Goal: Transaction & Acquisition: Purchase product/service

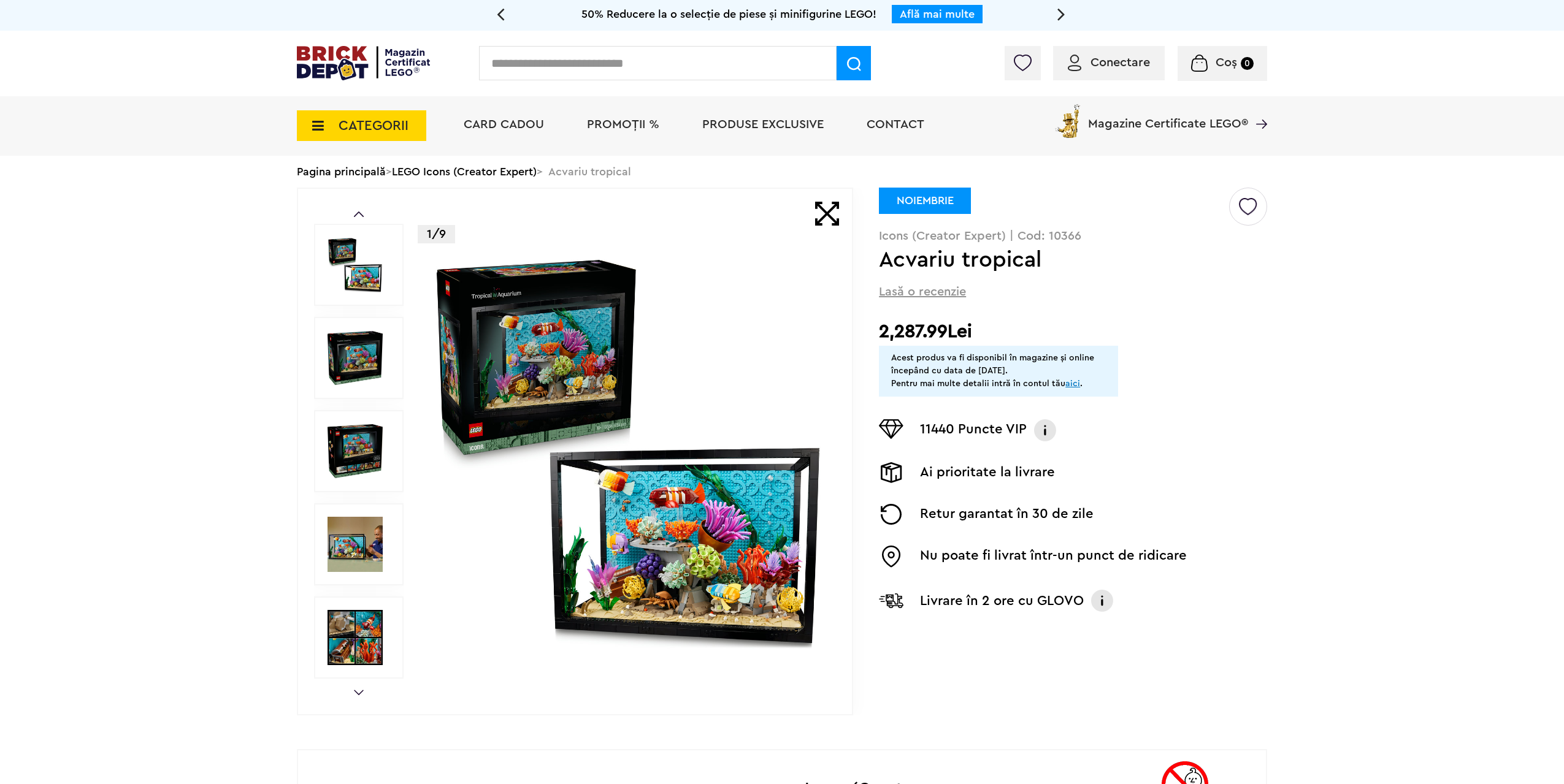
click at [364, 279] on img at bounding box center [355, 265] width 55 height 55
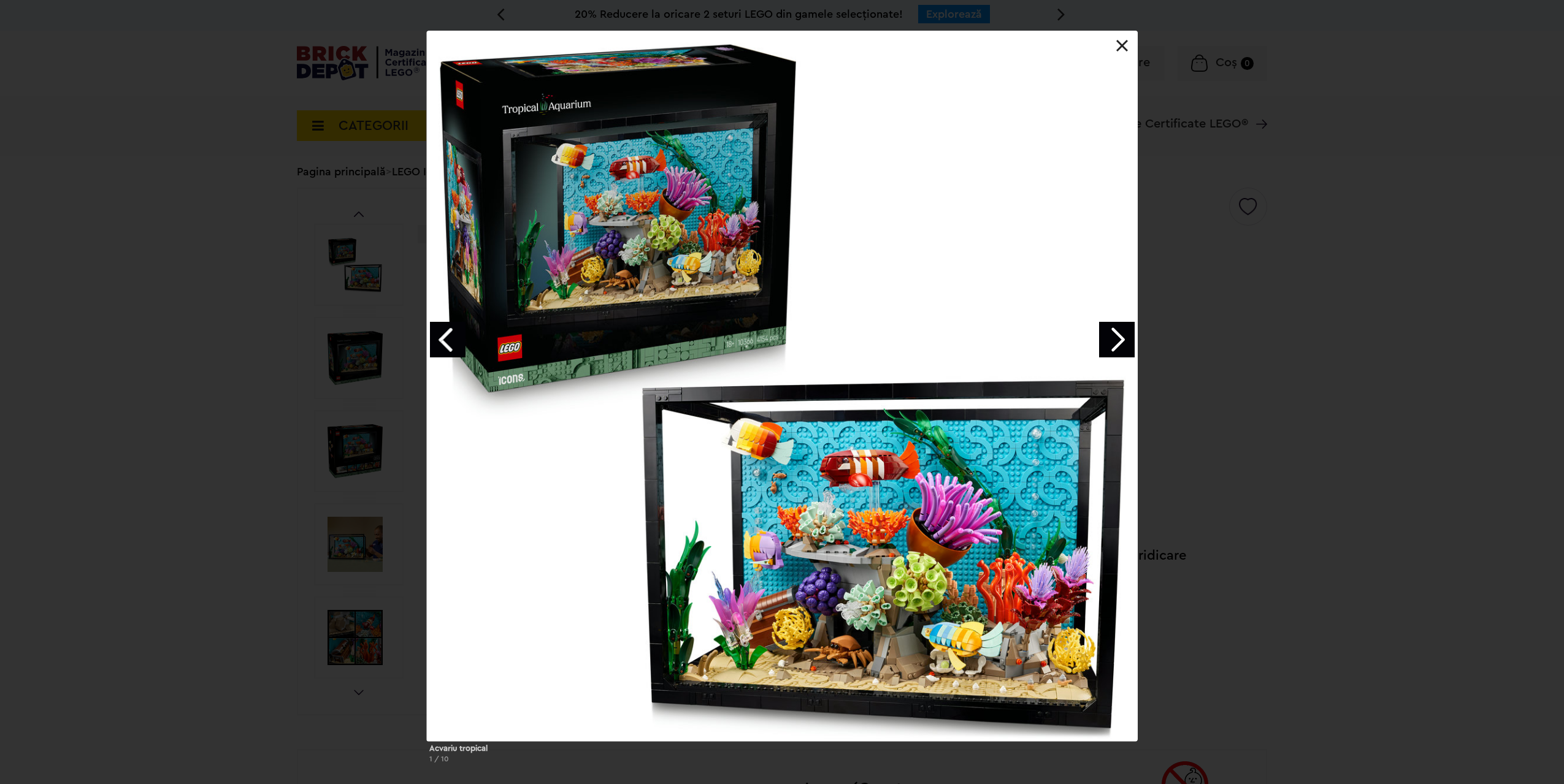
click at [1123, 344] on link "Next image" at bounding box center [1116, 339] width 35 height 35
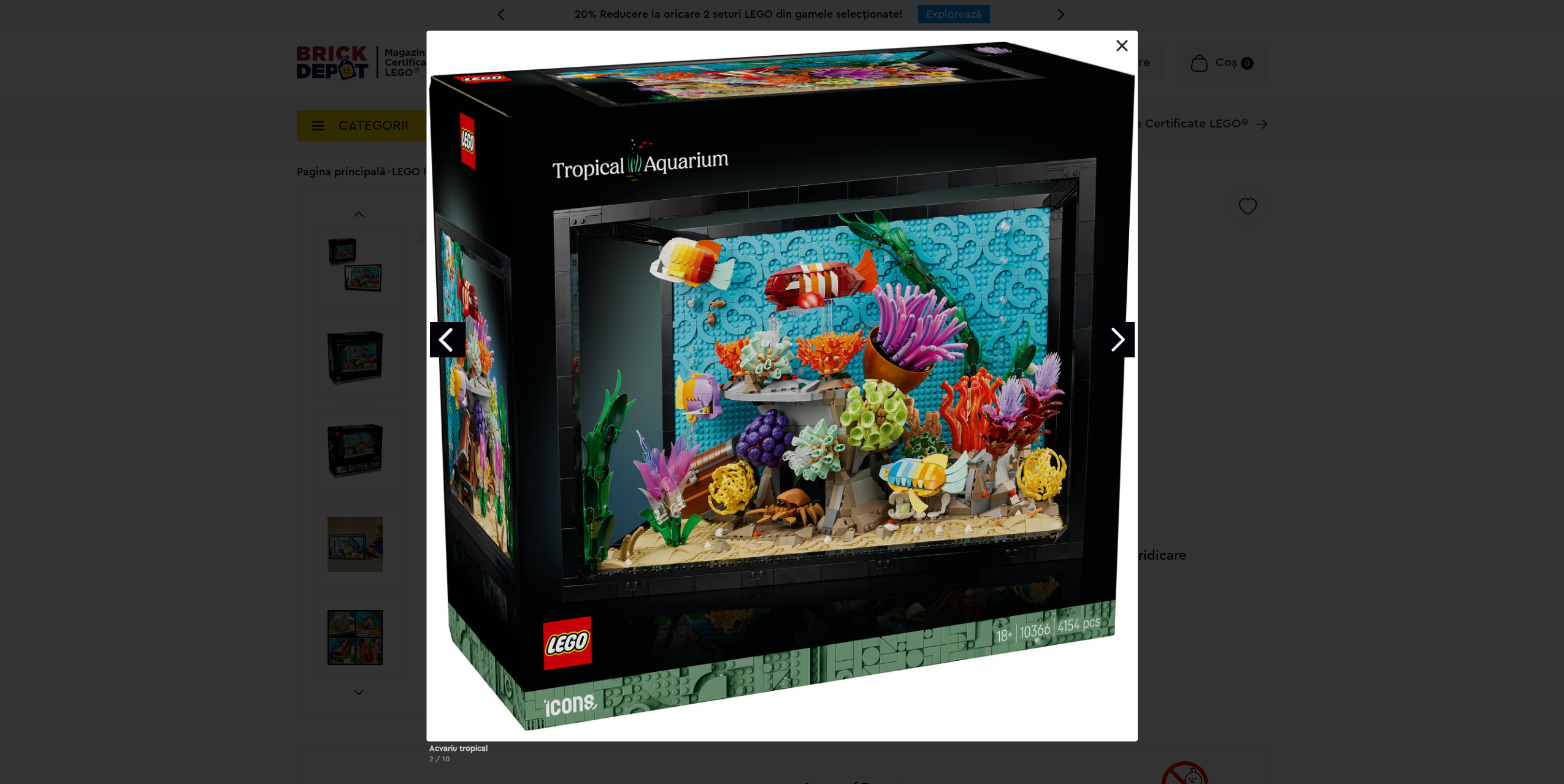
click at [1123, 344] on link "Next image" at bounding box center [1116, 339] width 35 height 35
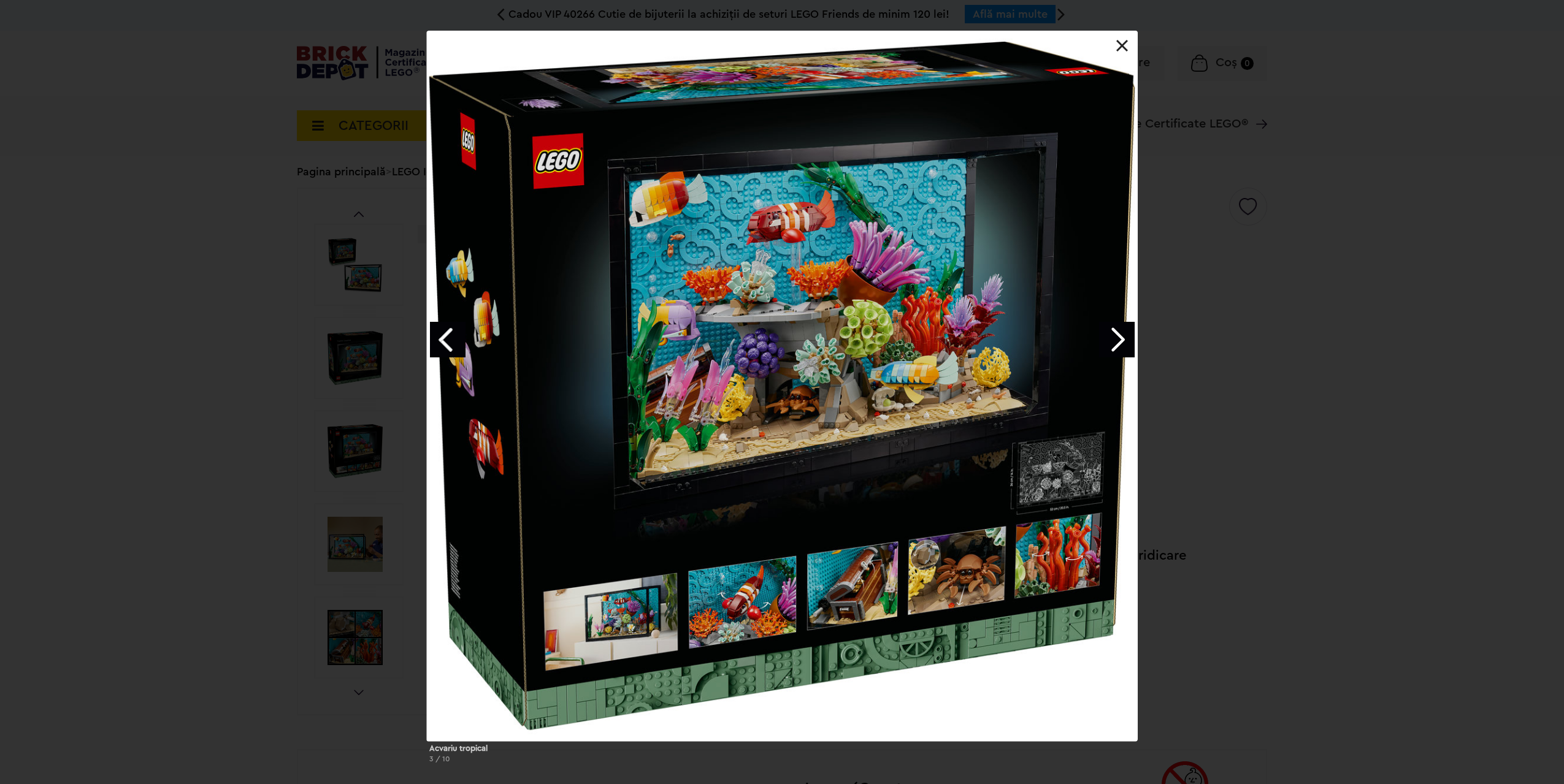
click at [1123, 344] on link "Next image" at bounding box center [1116, 339] width 35 height 35
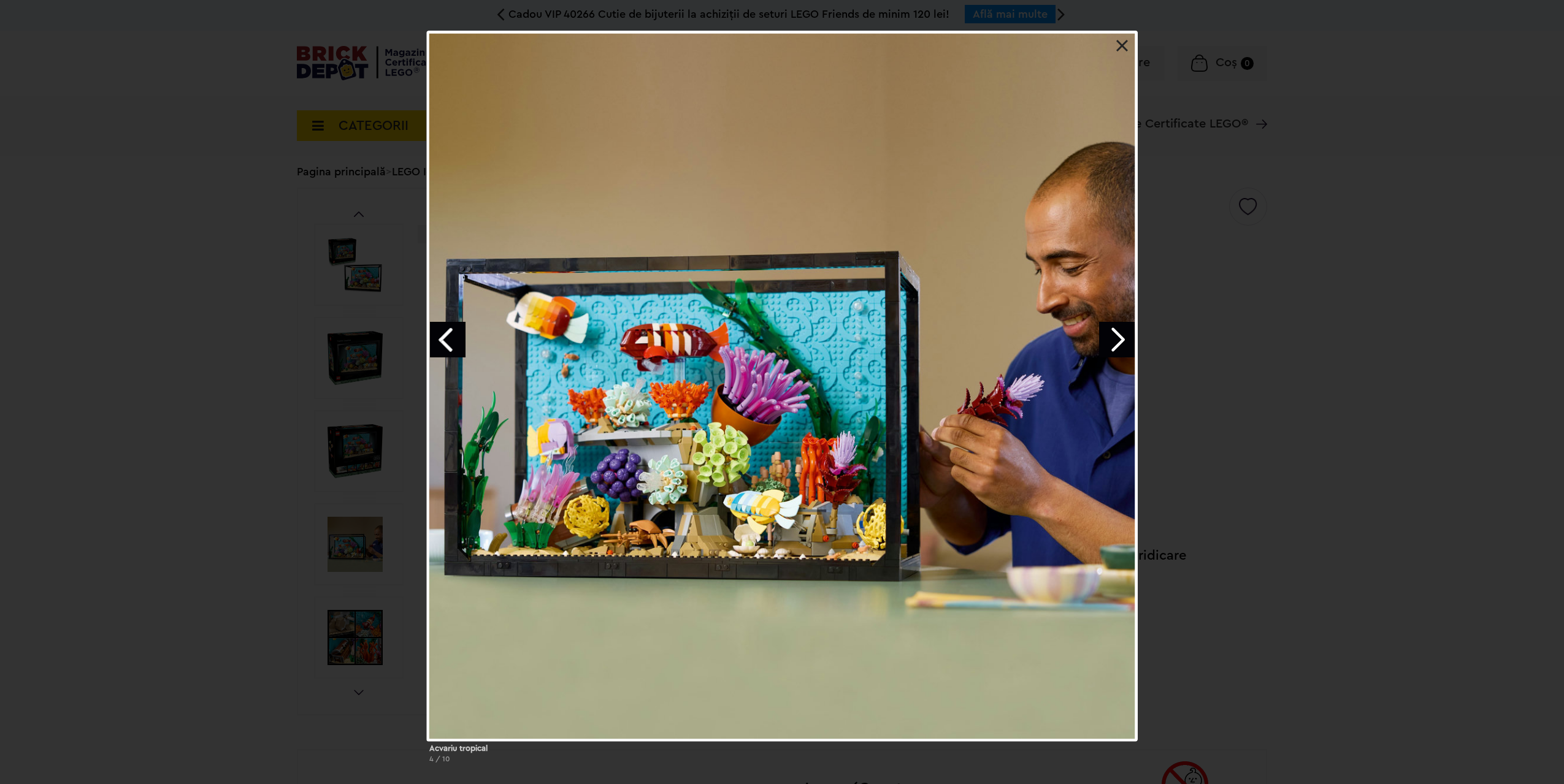
click at [1123, 344] on link "Next image" at bounding box center [1116, 339] width 35 height 35
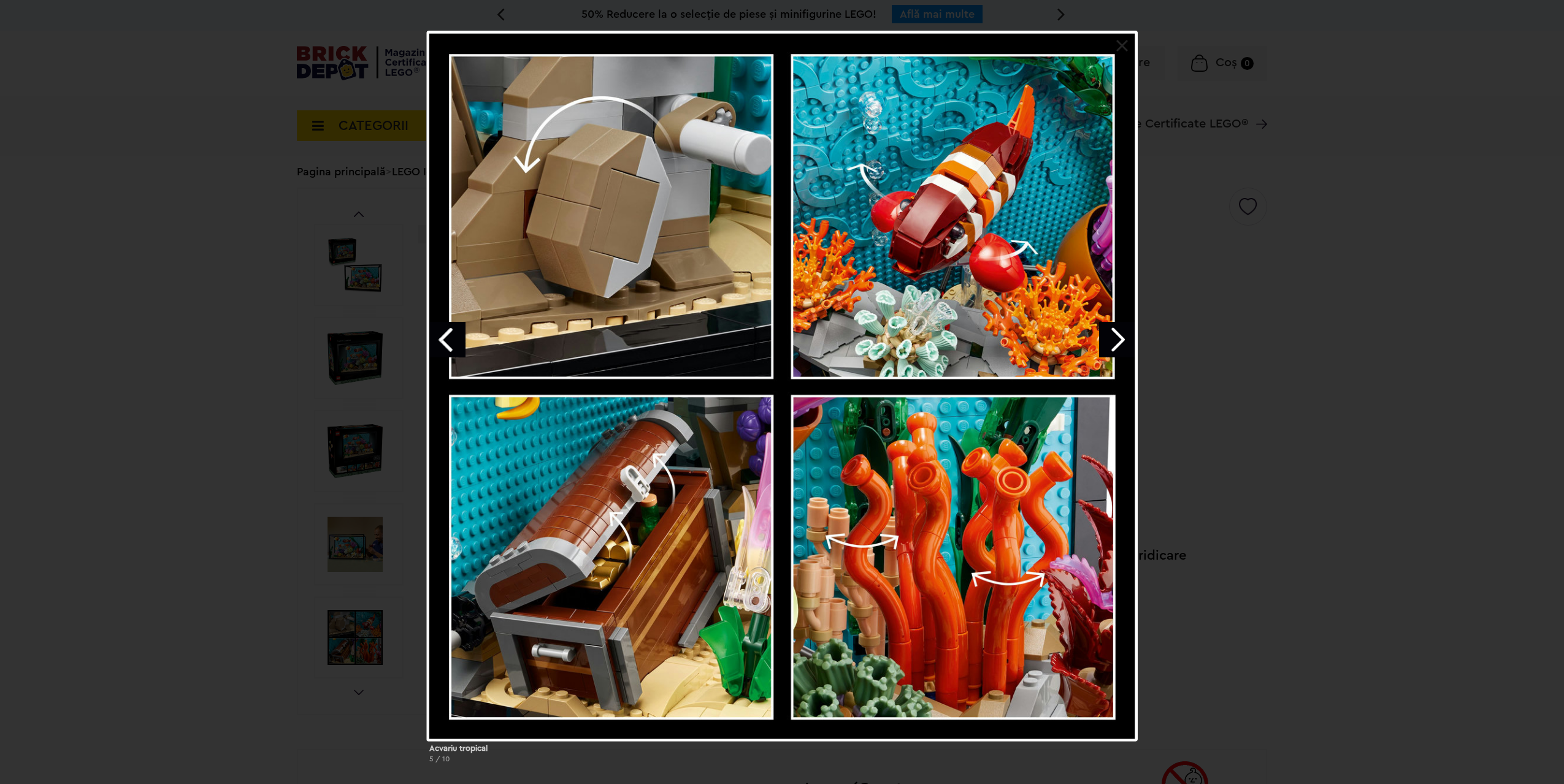
click at [1123, 344] on link "Next image" at bounding box center [1116, 339] width 35 height 35
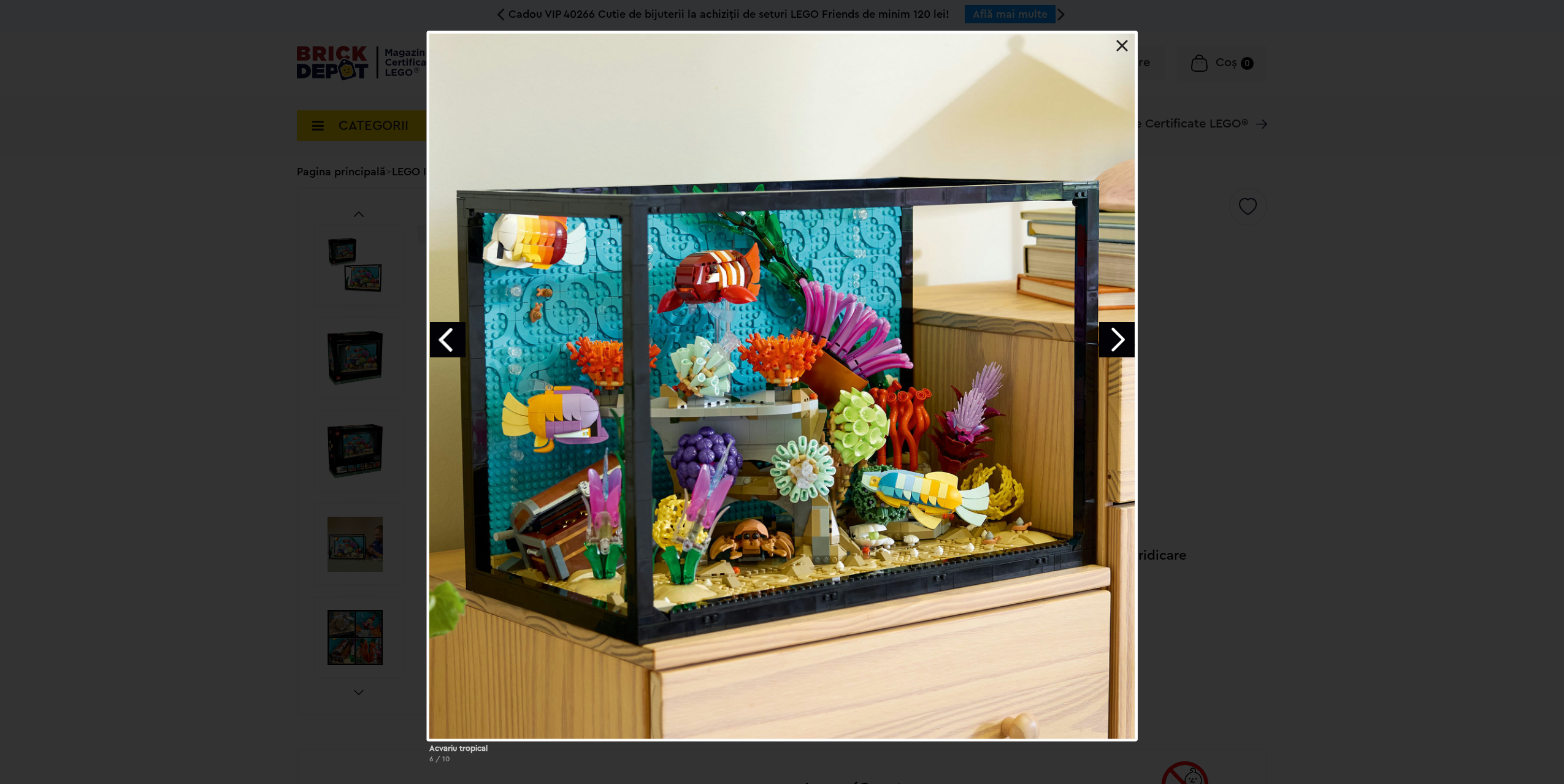
click at [1123, 344] on link "Next image" at bounding box center [1116, 339] width 35 height 35
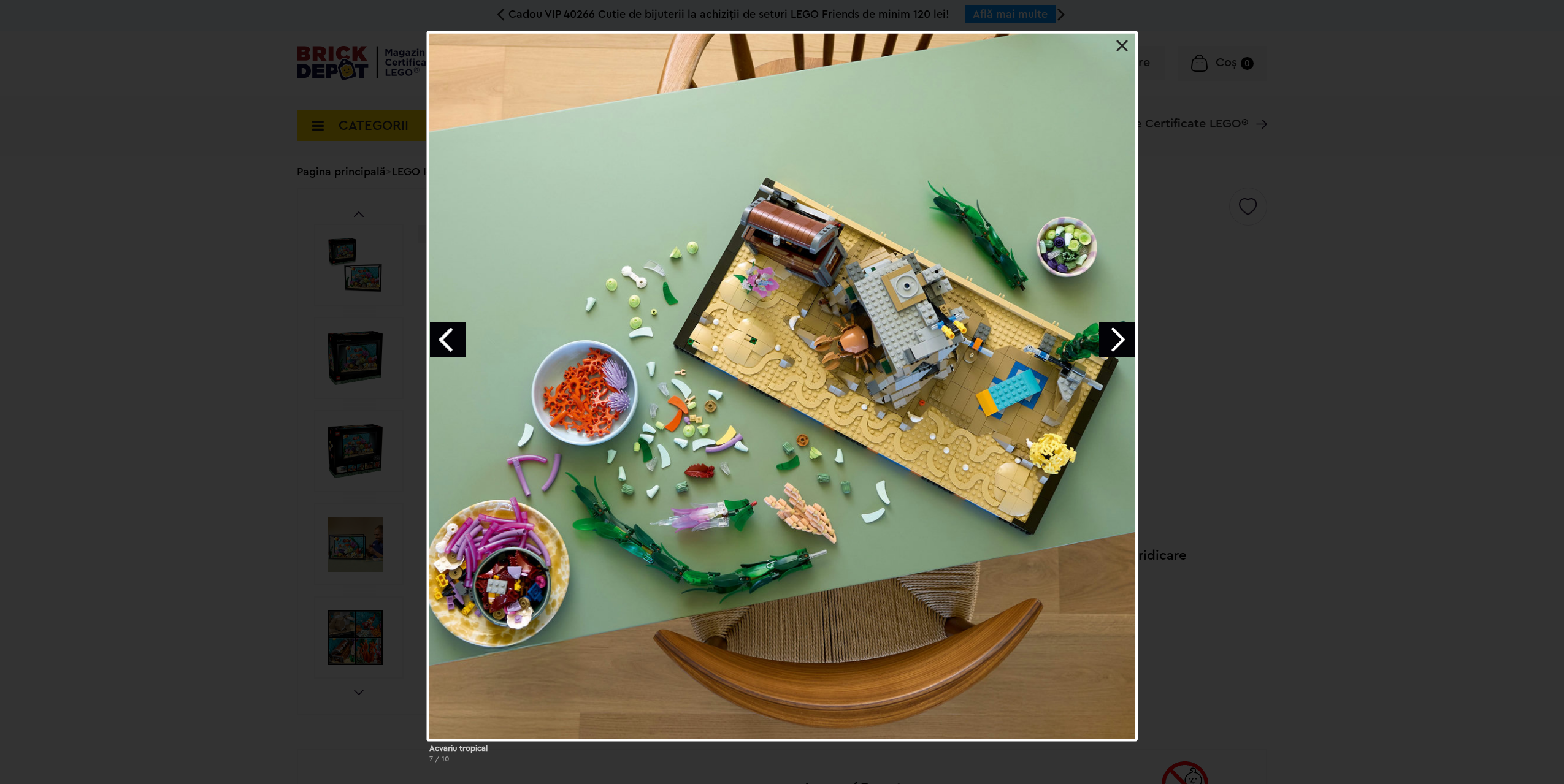
click at [1123, 344] on link "Next image" at bounding box center [1116, 339] width 35 height 35
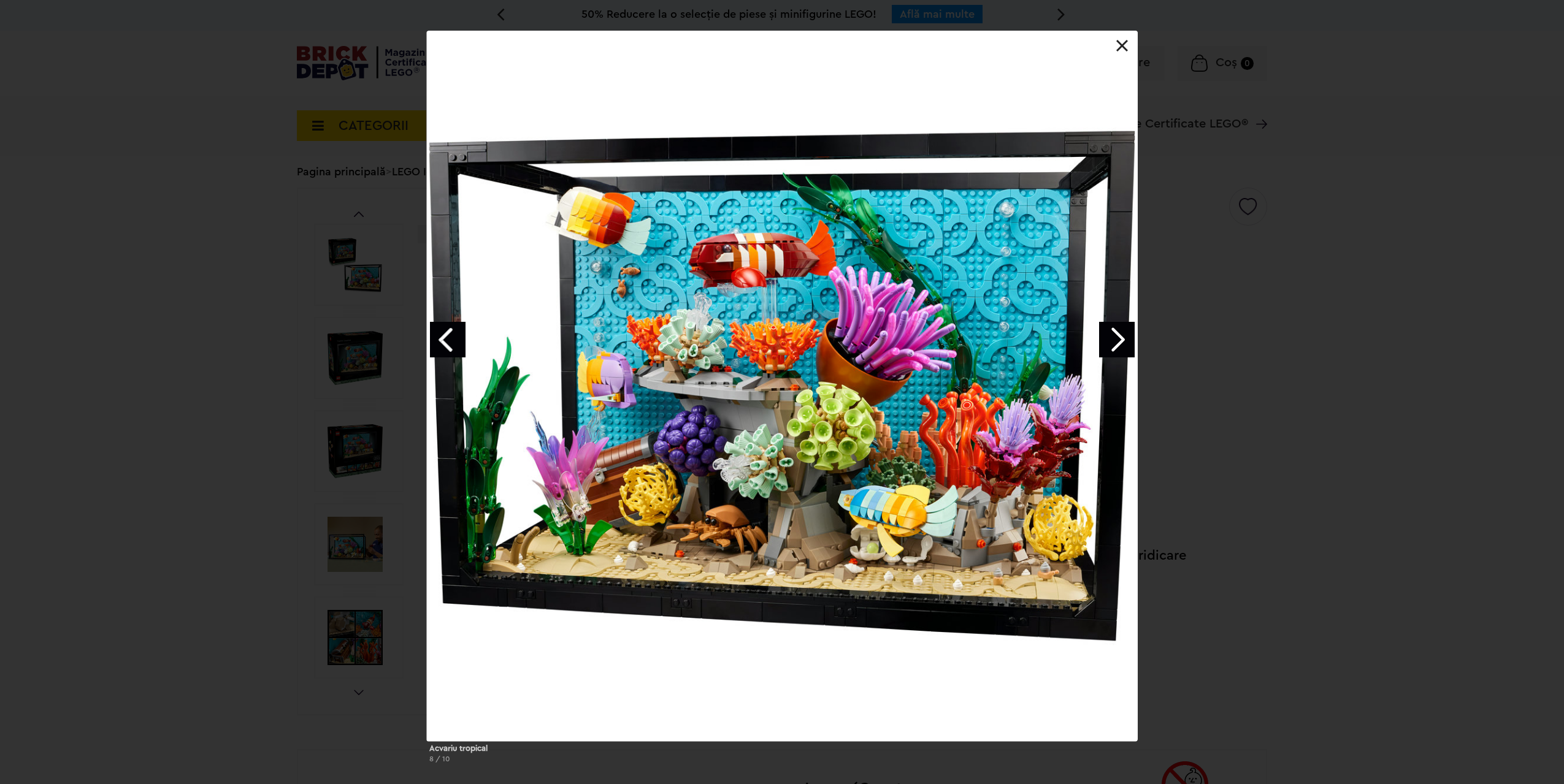
click at [1123, 344] on link "Next image" at bounding box center [1116, 339] width 35 height 35
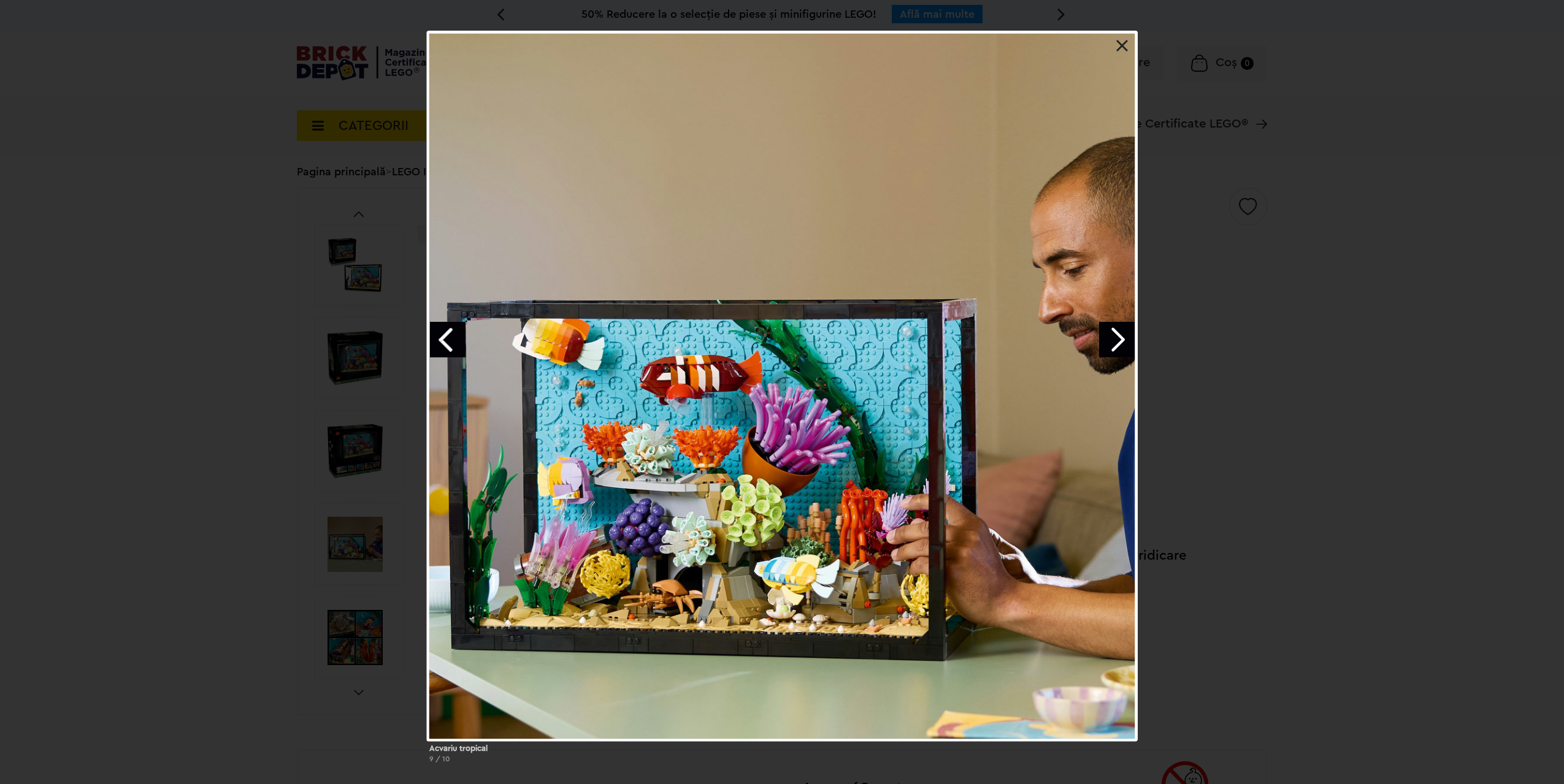
click at [1123, 344] on link "Next image" at bounding box center [1116, 339] width 35 height 35
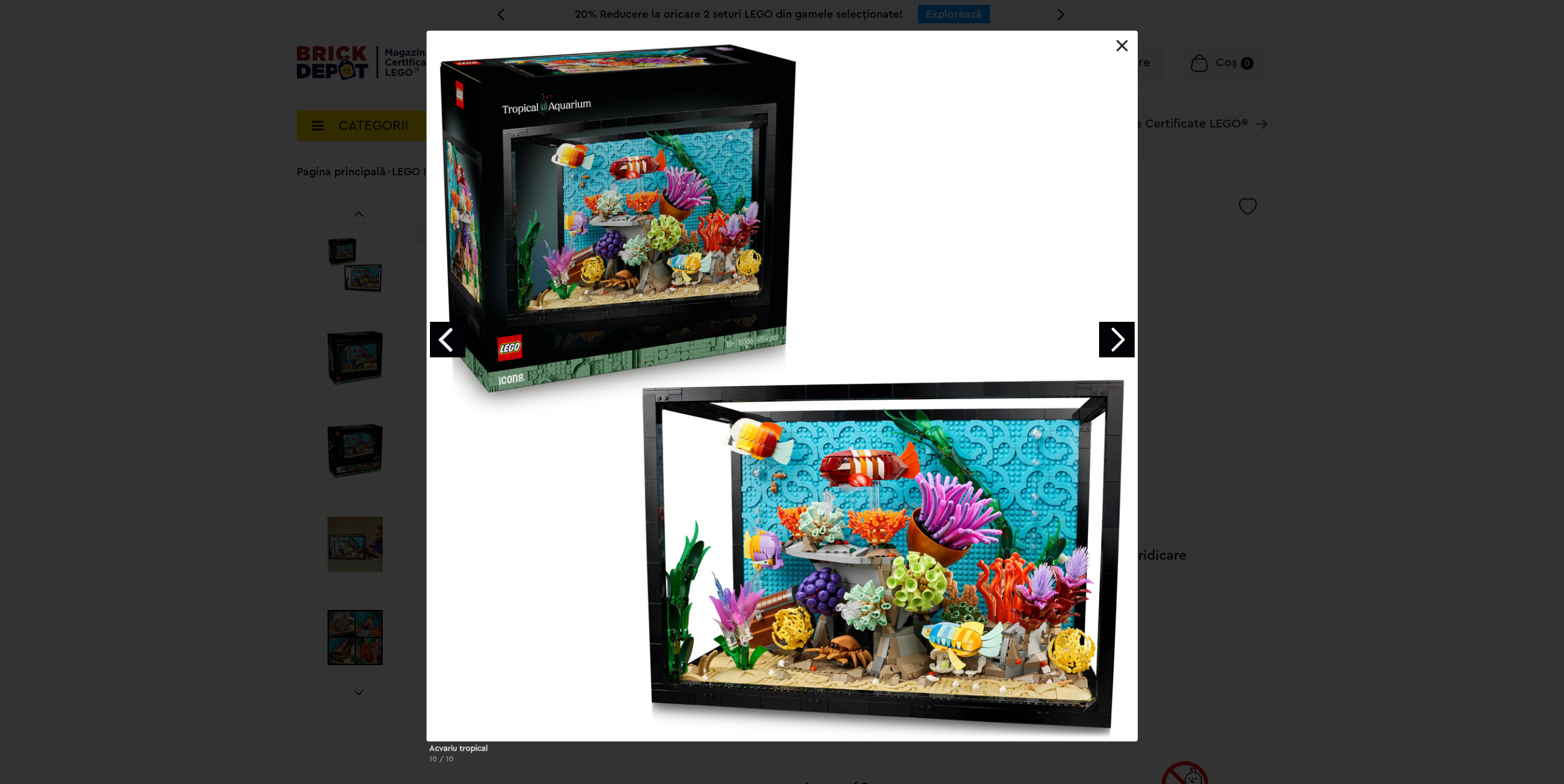
click at [1123, 344] on link "Next image" at bounding box center [1116, 339] width 35 height 35
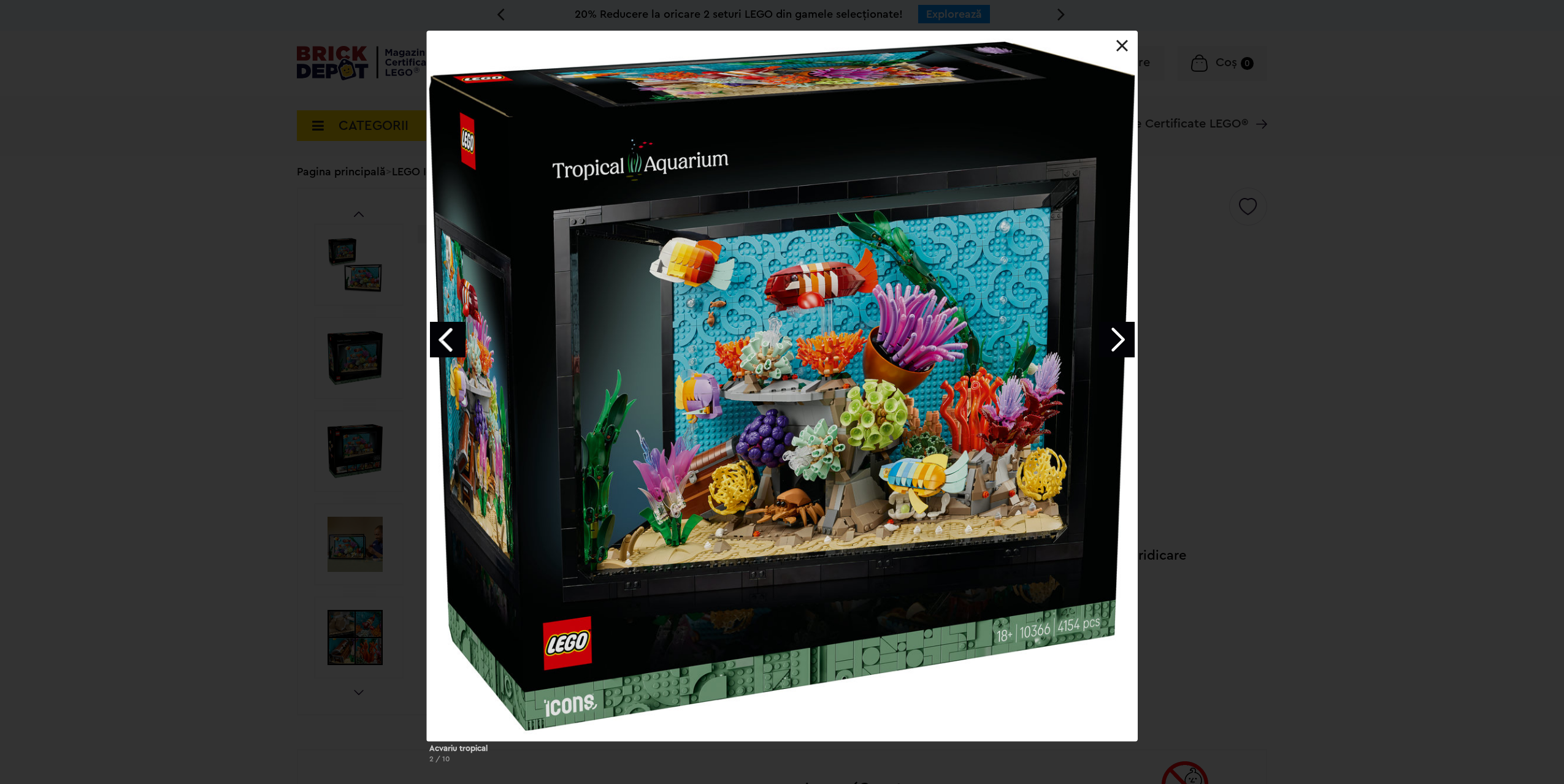
click at [1123, 344] on link "Next image" at bounding box center [1116, 339] width 35 height 35
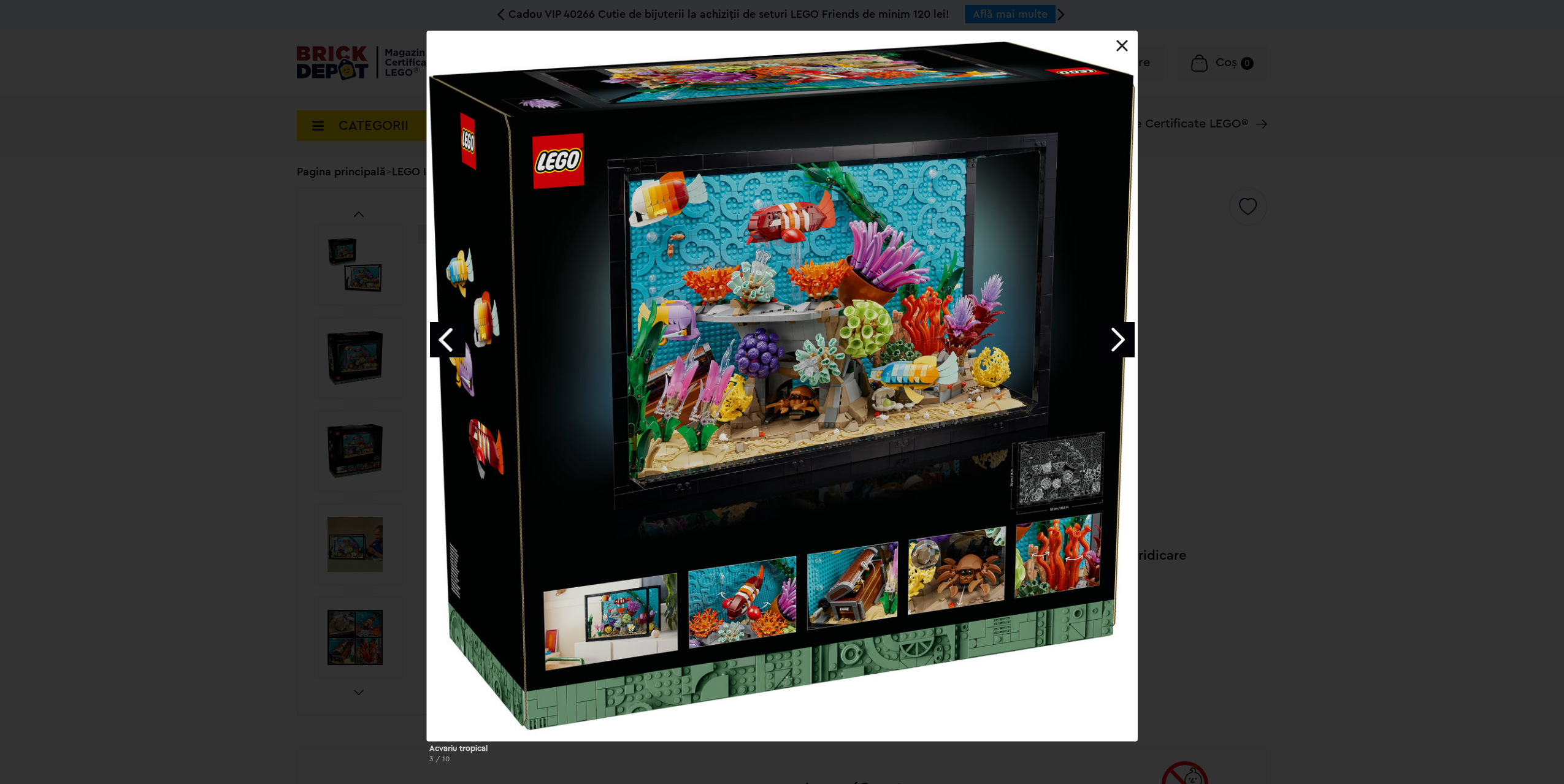
click at [1123, 344] on link "Next image" at bounding box center [1116, 339] width 35 height 35
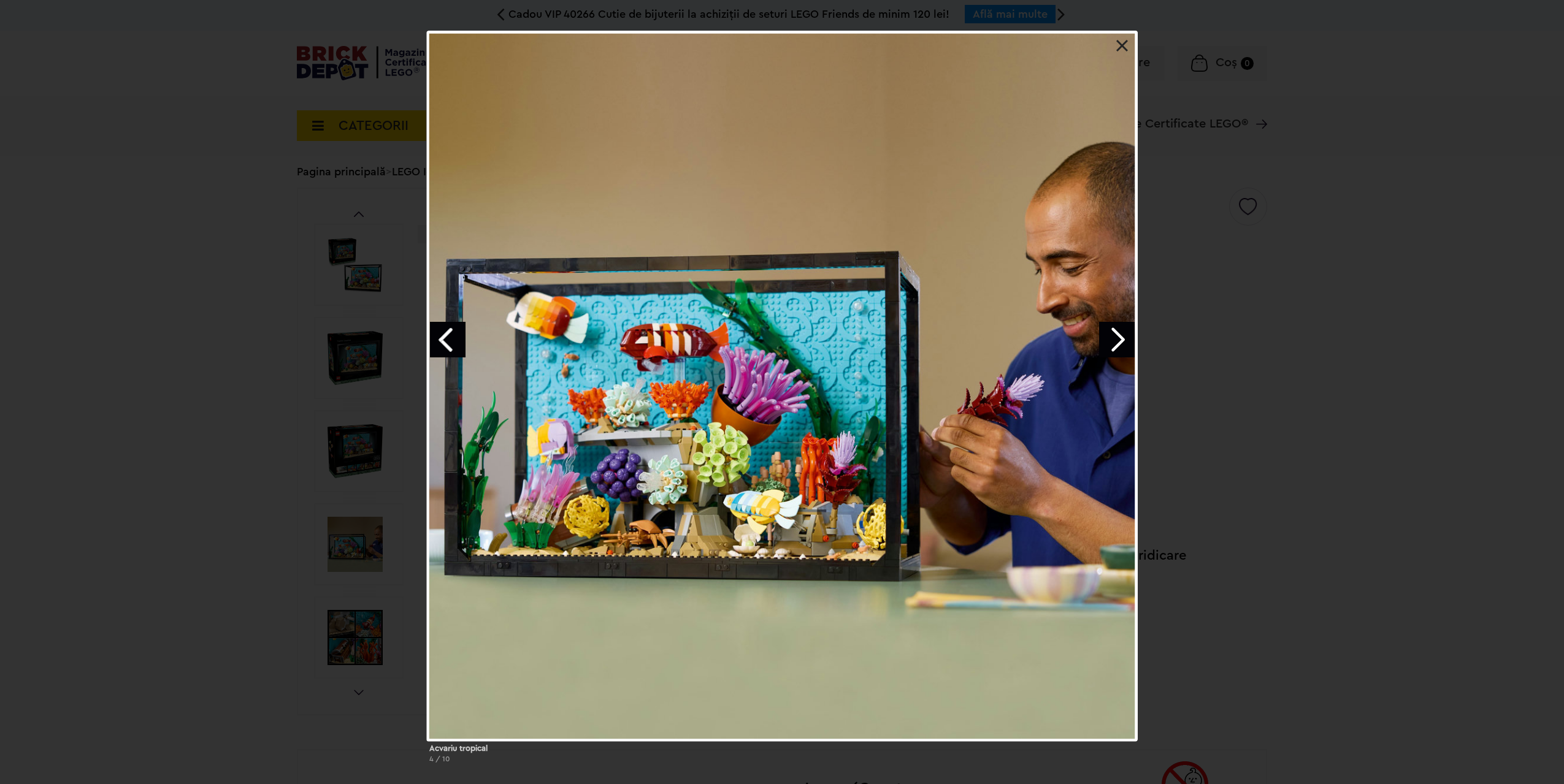
click at [1123, 344] on link "Next image" at bounding box center [1116, 339] width 35 height 35
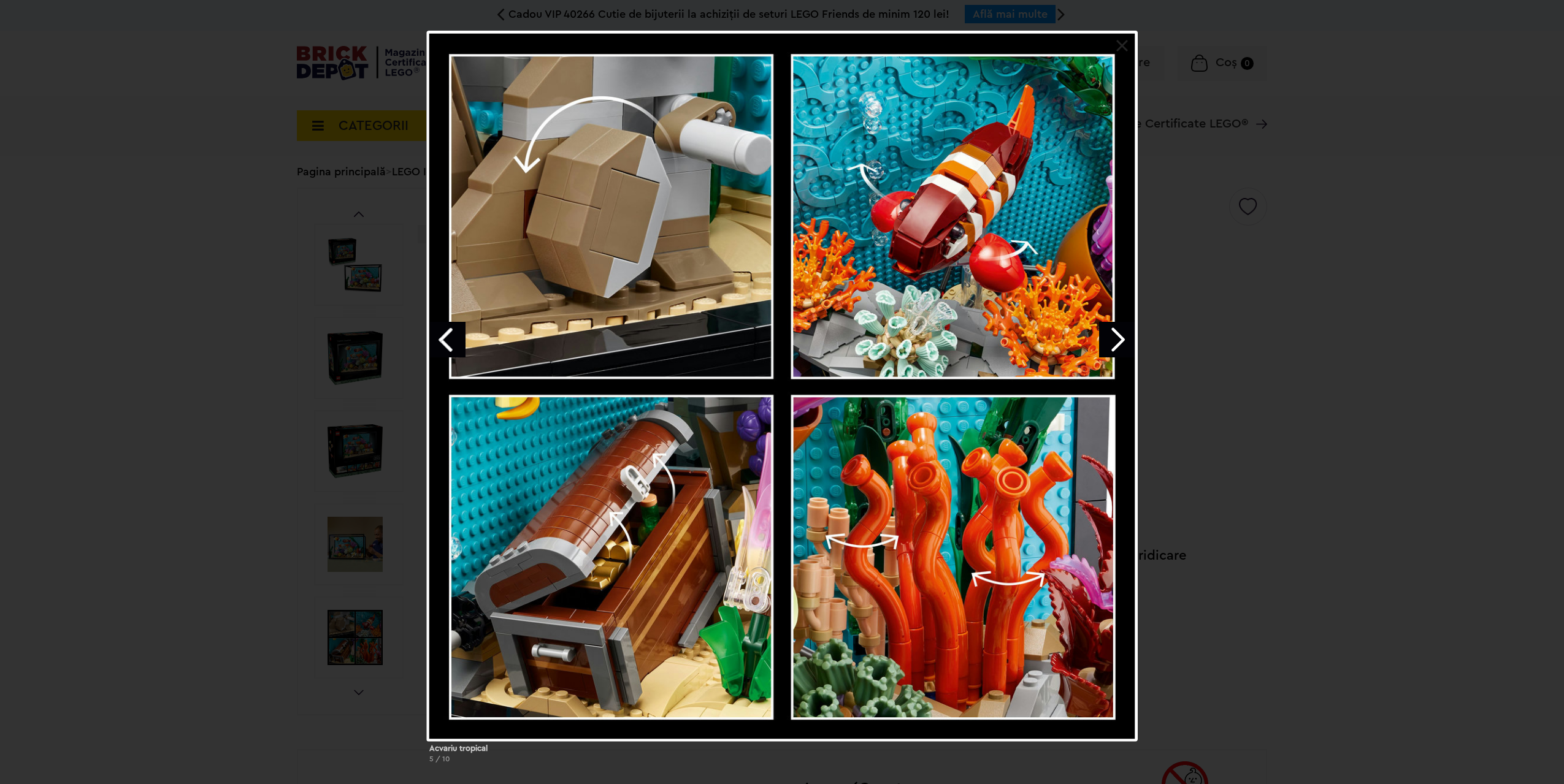
click at [1123, 344] on link "Next image" at bounding box center [1116, 339] width 35 height 35
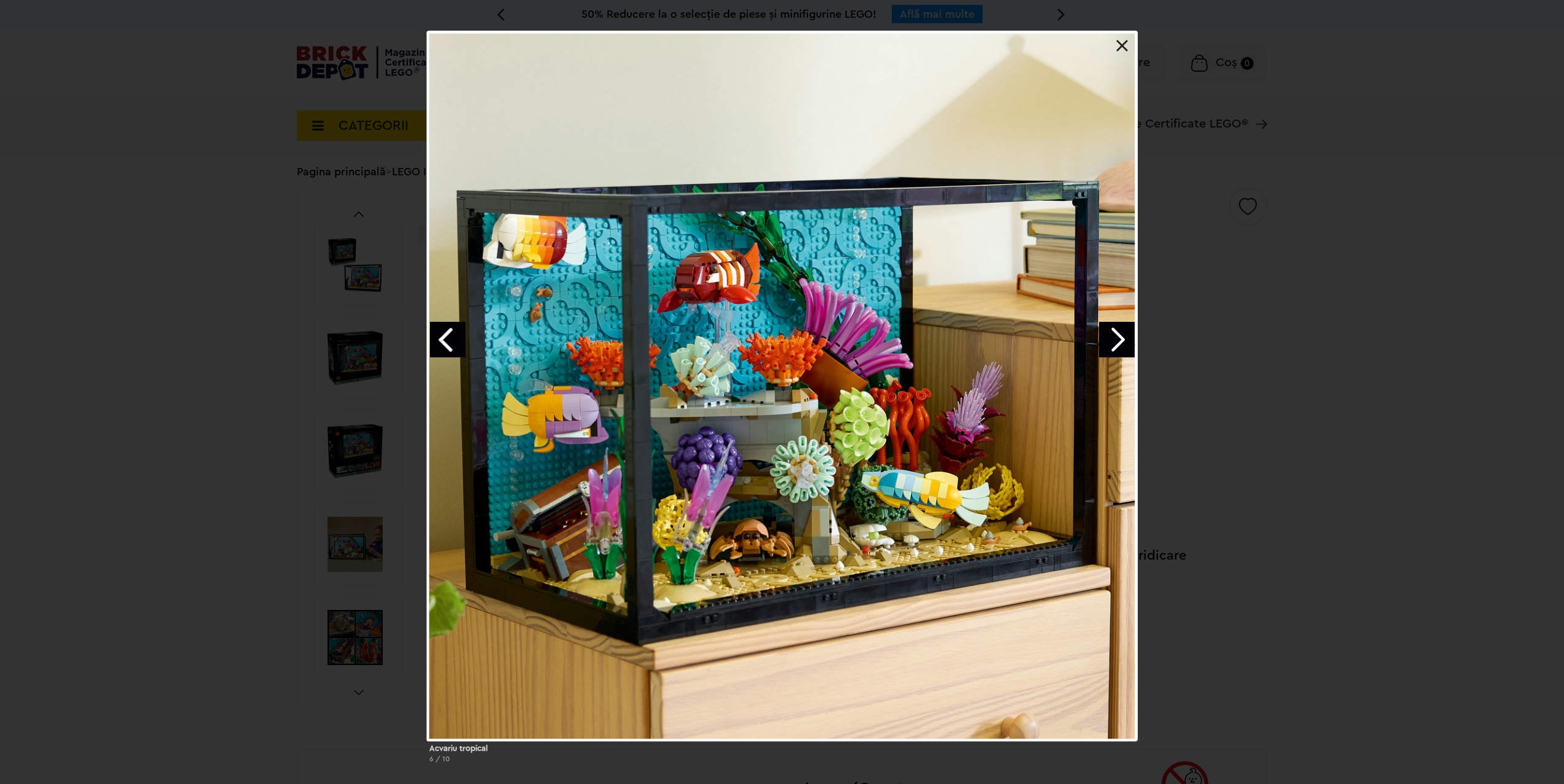
click at [1328, 332] on div "Acvariu tropical 6 / 10" at bounding box center [782, 402] width 1564 height 743
